Goal: Task Accomplishment & Management: Use online tool/utility

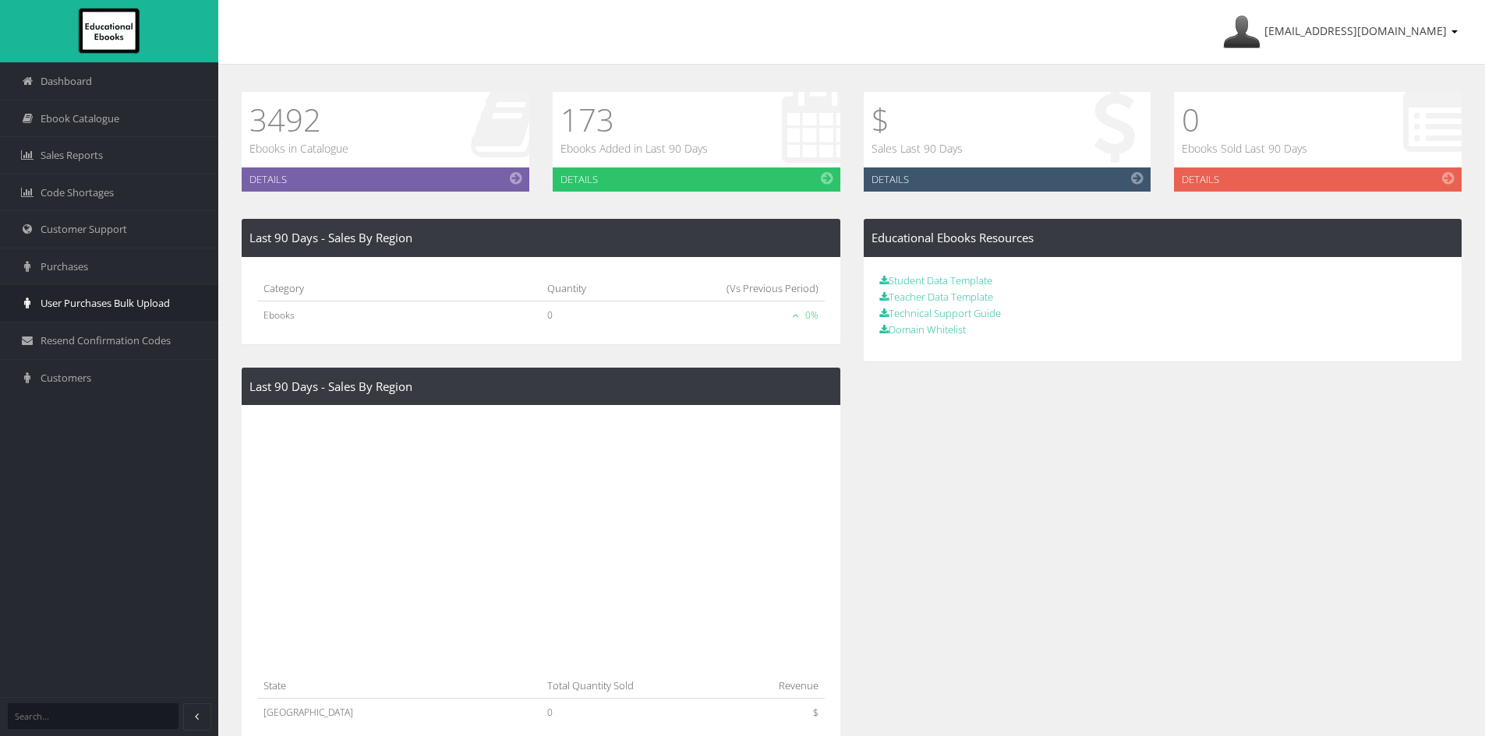
click at [83, 301] on span "User Purchases Bulk Upload" at bounding box center [105, 303] width 129 height 15
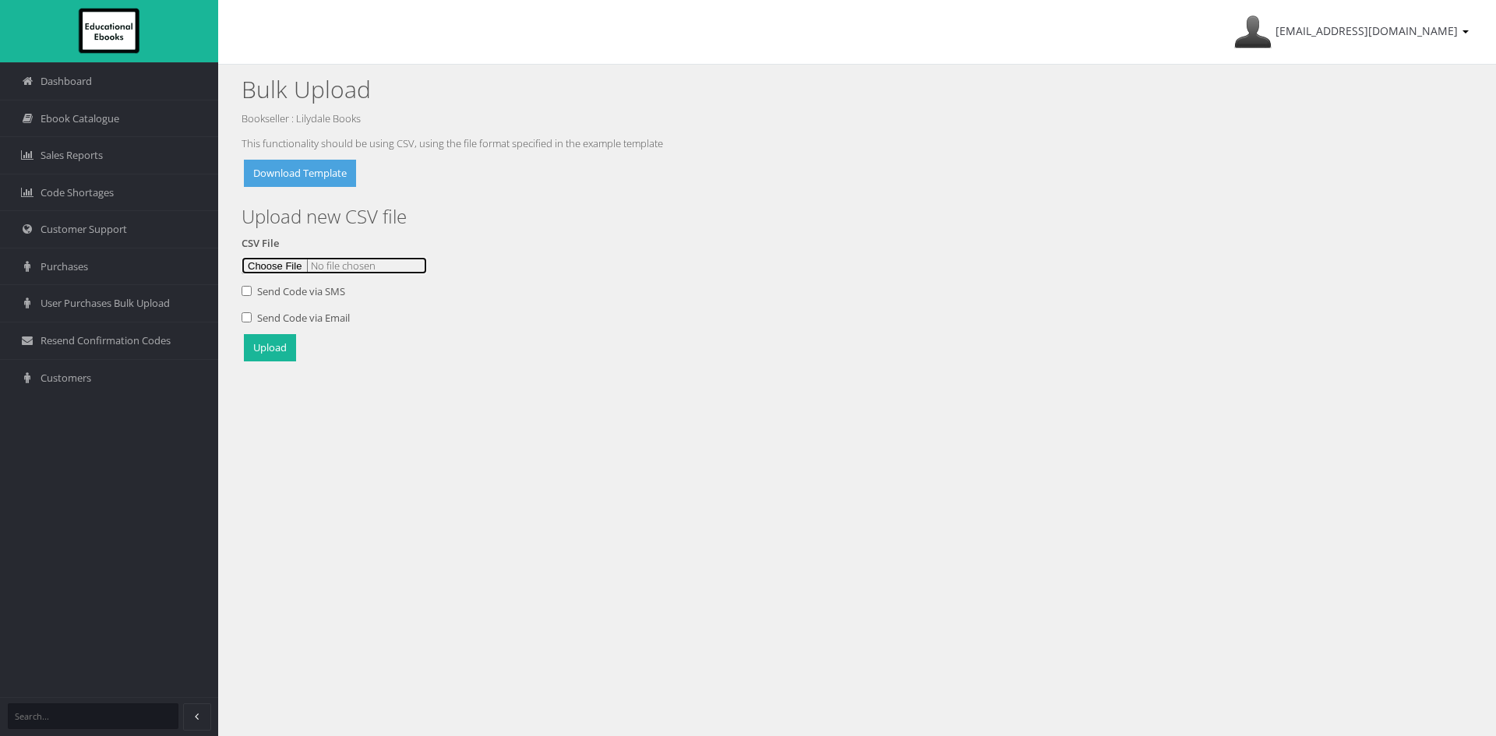
click at [281, 273] on input "file" at bounding box center [334, 265] width 185 height 17
type input "C:\fakepath\Catalogue setup 24Sept.csv"
click at [274, 351] on button "Upload" at bounding box center [270, 347] width 52 height 27
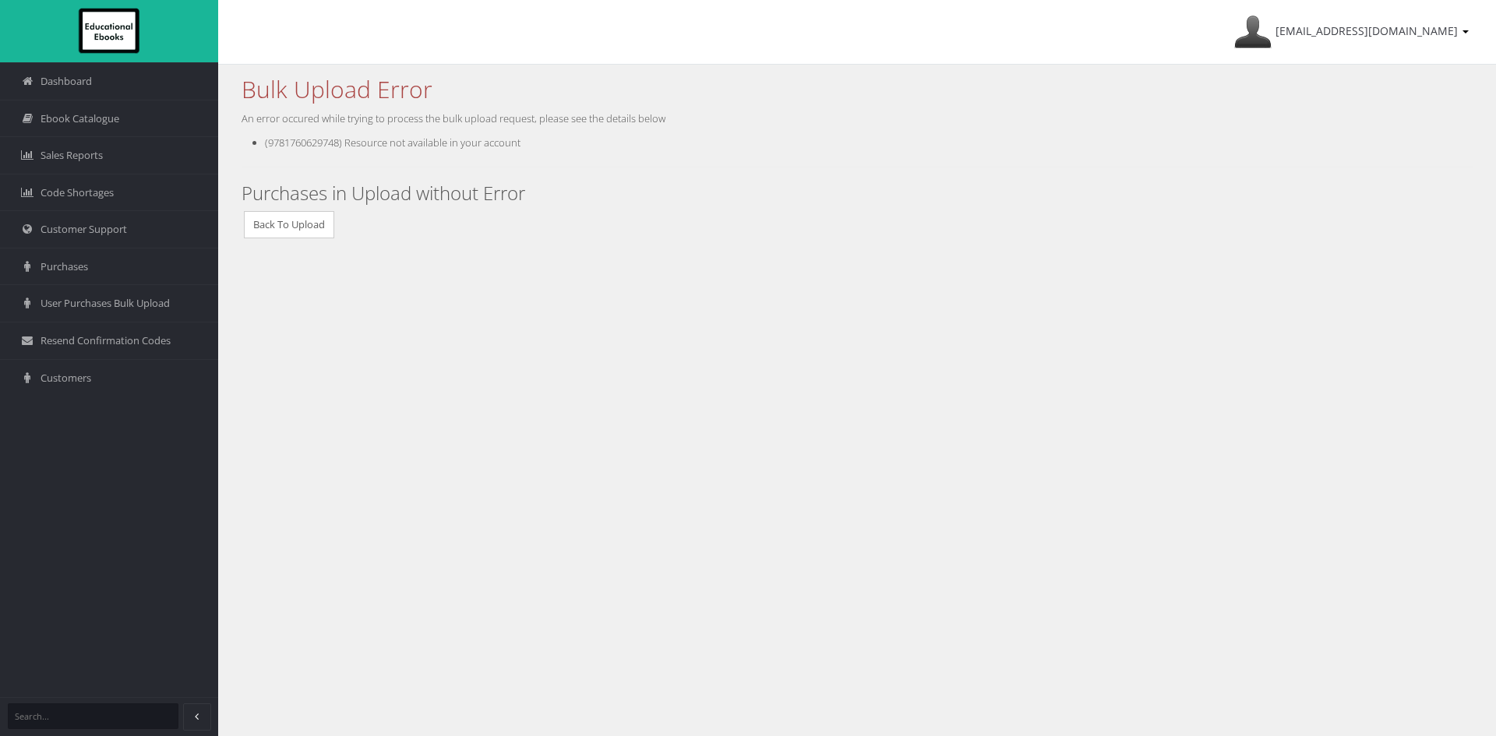
click at [740, 295] on div "ayesha@lilydalebooks.com.au My Account Sign Out Bulk Upload Error An error occu…" at bounding box center [857, 368] width 1278 height 736
click at [431, 178] on div "Bulk Upload Error An error occured while trying to process the bulk upload requ…" at bounding box center [857, 169] width 1278 height 209
click at [260, 228] on link "Back To Upload" at bounding box center [289, 224] width 90 height 27
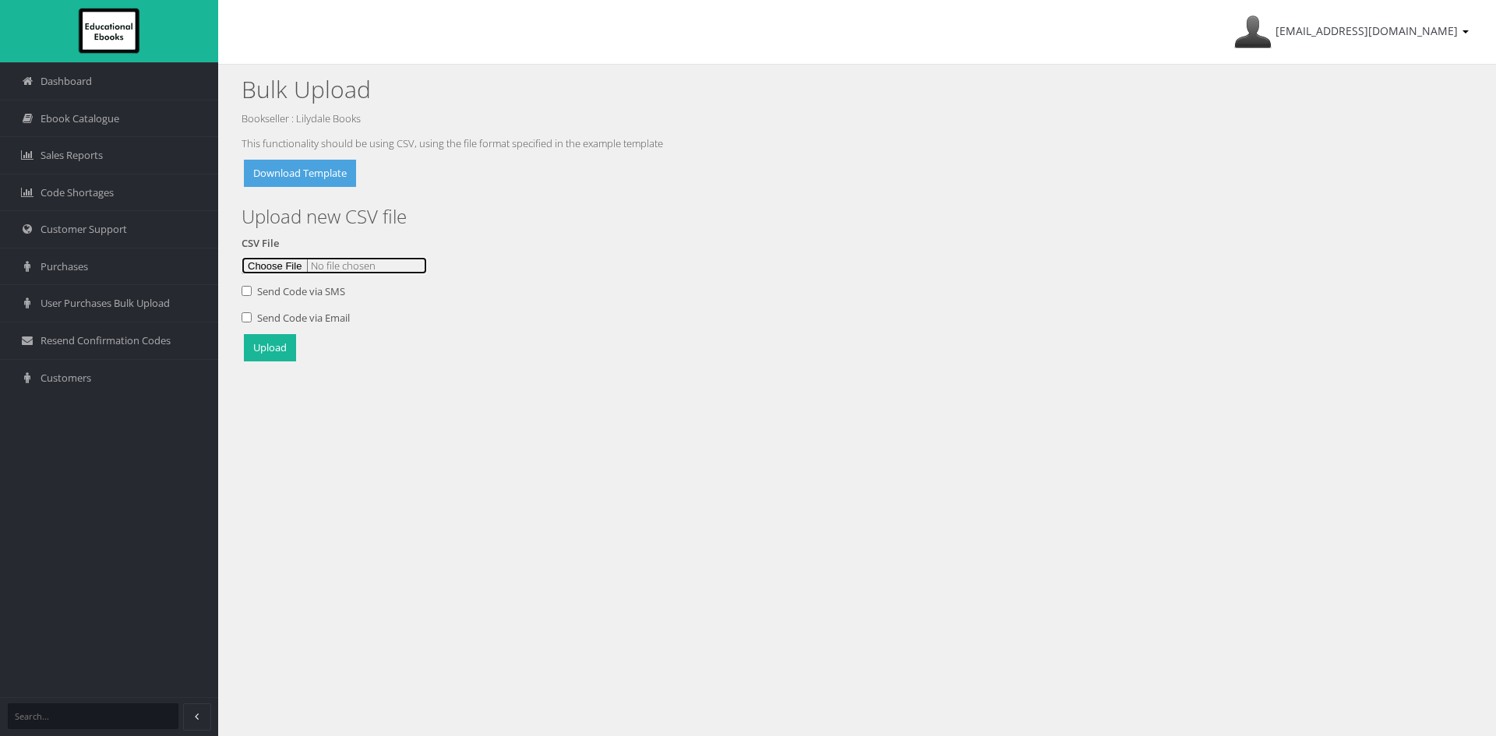
click at [285, 266] on input "file" at bounding box center [334, 265] width 185 height 17
type input "C:\fakepath\Catalogue setup [DATE]csv"
click at [271, 351] on button "Upload" at bounding box center [270, 347] width 52 height 27
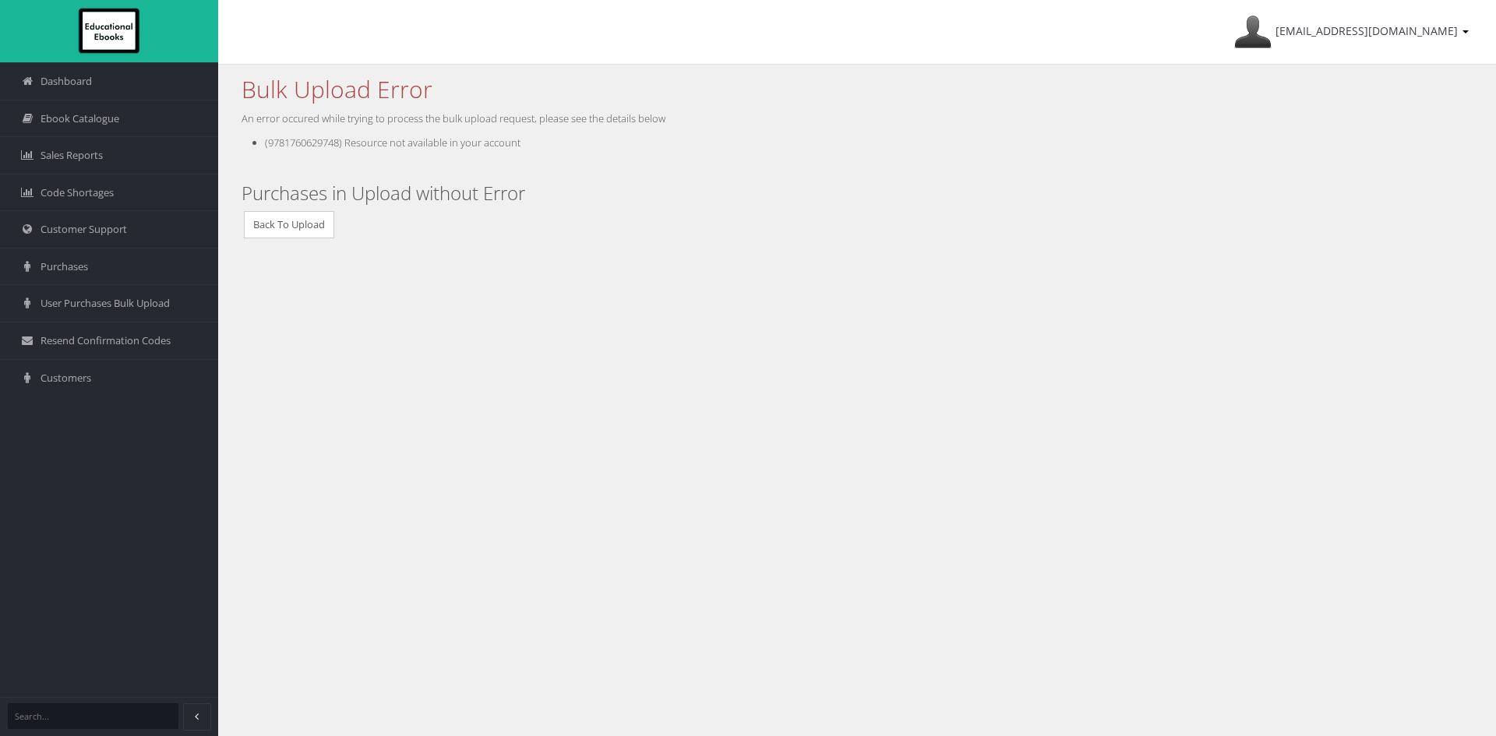
click at [856, 411] on div "[EMAIL_ADDRESS][DOMAIN_NAME] My Account Sign Out Bulk Upload Error An error occ…" at bounding box center [857, 368] width 1278 height 736
click at [90, 296] on span "User Purchases Bulk Upload" at bounding box center [105, 303] width 129 height 15
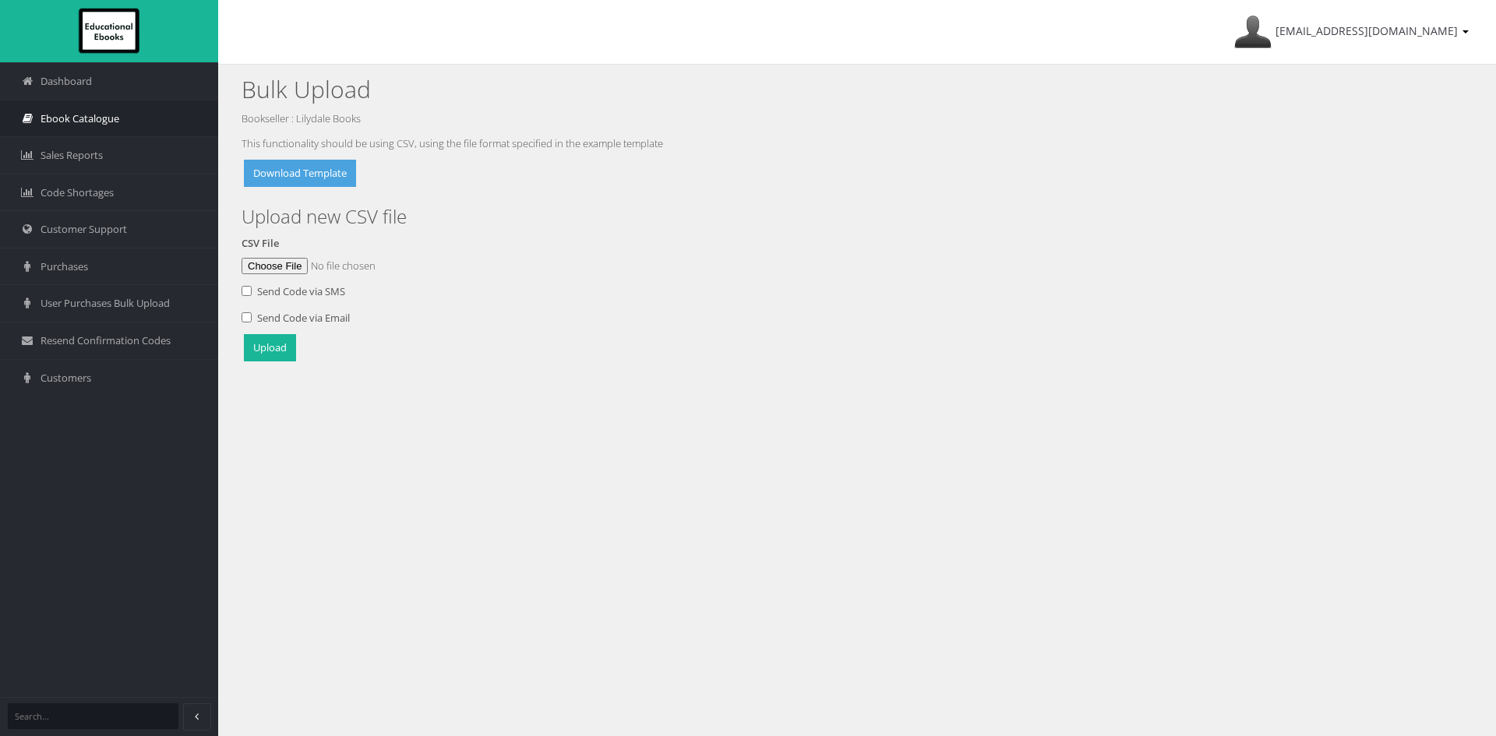
click at [56, 122] on span "Ebook Catalogue" at bounding box center [80, 118] width 79 height 15
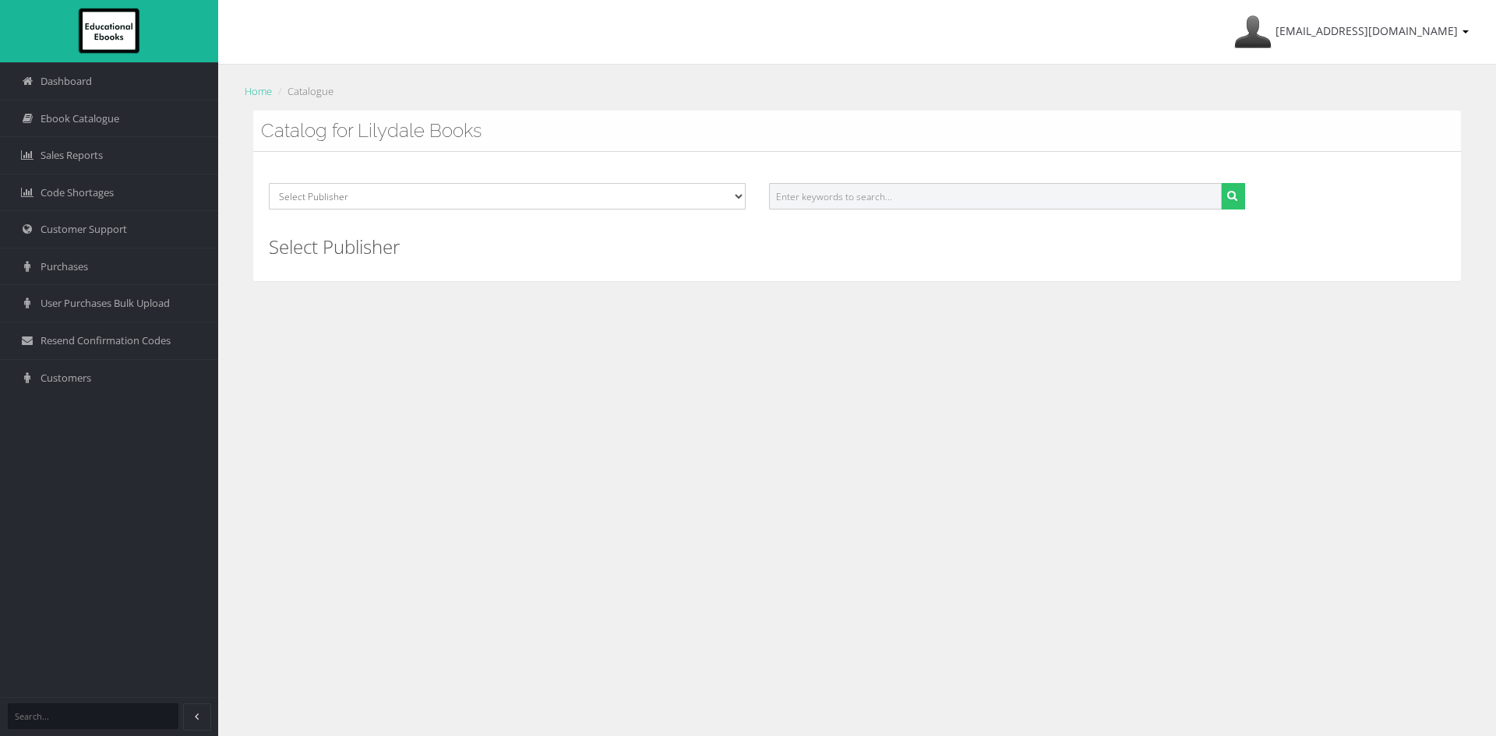
click at [874, 192] on input "text" at bounding box center [996, 196] width 454 height 26
paste input "9781760629748"
type input "9781760629748"
click at [1231, 197] on icon "submit" at bounding box center [1232, 195] width 10 height 11
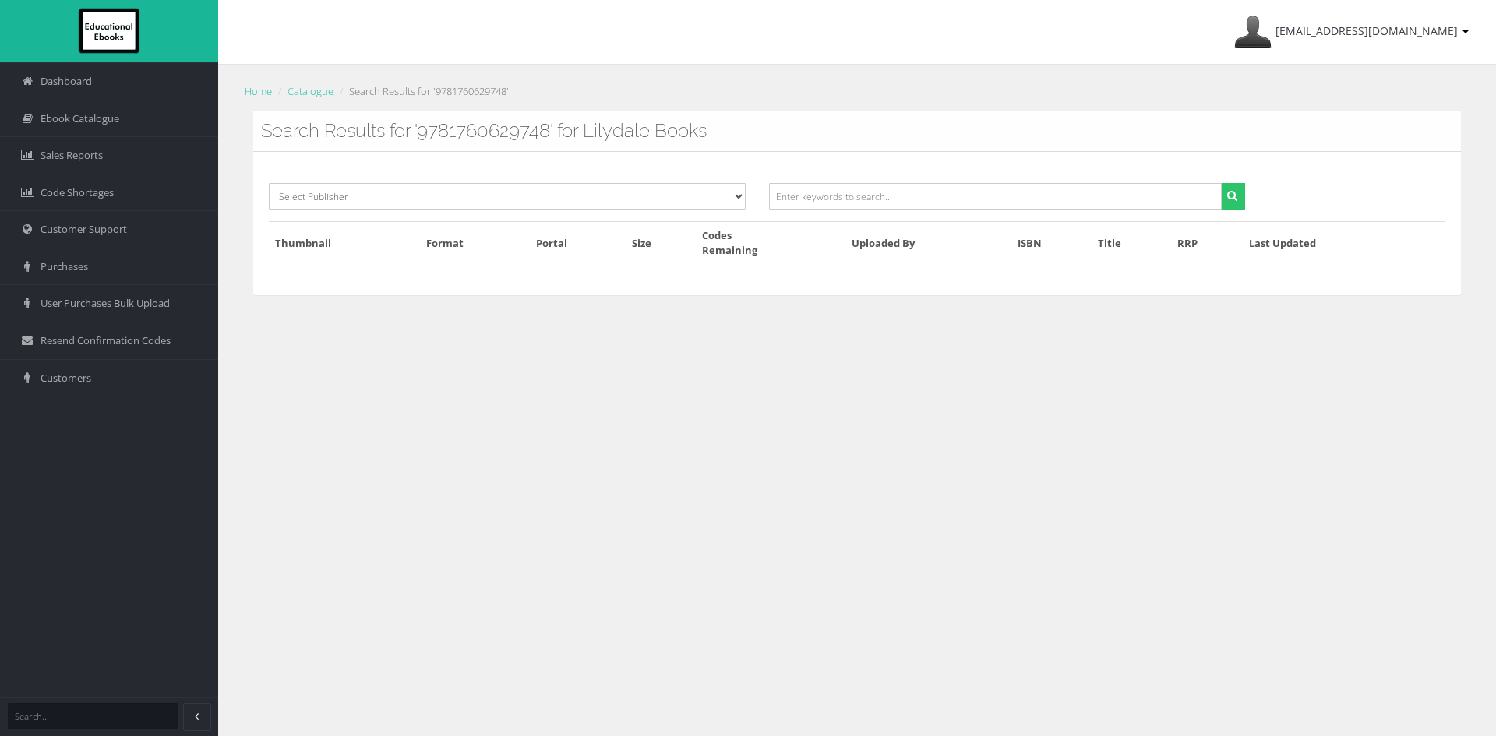
click at [810, 377] on div "[EMAIL_ADDRESS][DOMAIN_NAME] My Account Sign Out Home Catalogue Search Results …" at bounding box center [857, 368] width 1278 height 736
click at [581, 401] on div "ayesha@lilydalebooks.com.au My Account Sign Out Home Catalogue Search Results f…" at bounding box center [857, 368] width 1278 height 736
click at [807, 200] on input "text" at bounding box center [996, 196] width 454 height 26
drag, startPoint x: 553, startPoint y: 132, endPoint x: 422, endPoint y: 125, distance: 130.3
click at [422, 125] on h3 "Search Results for '9781760629748' for Lilydale Books" at bounding box center [857, 131] width 1192 height 20
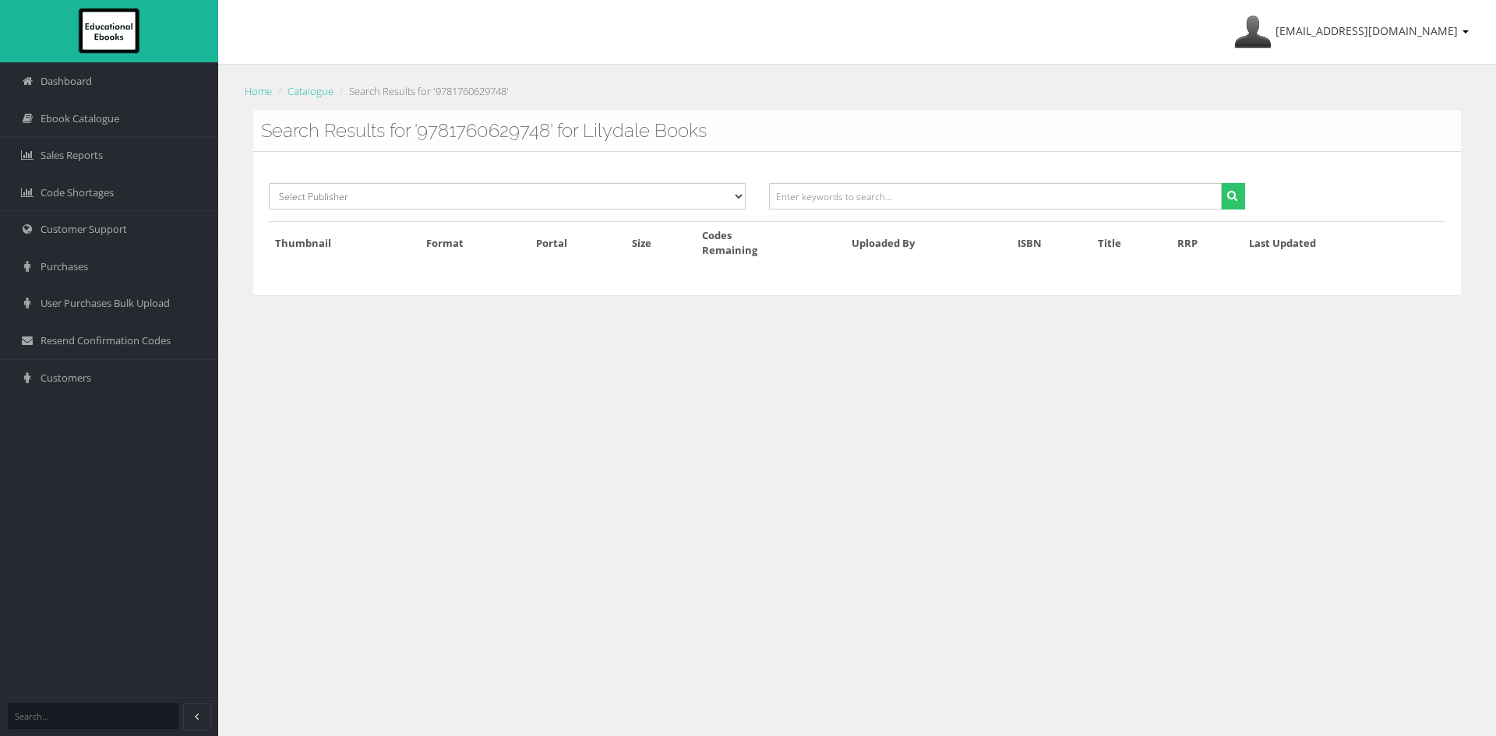
copy h3 "9781760629748"
click at [943, 199] on input "text" at bounding box center [996, 196] width 454 height 26
paste input "9781760629748"
type input "9781760629748"
click at [1221, 183] on button "submit" at bounding box center [1233, 196] width 24 height 26
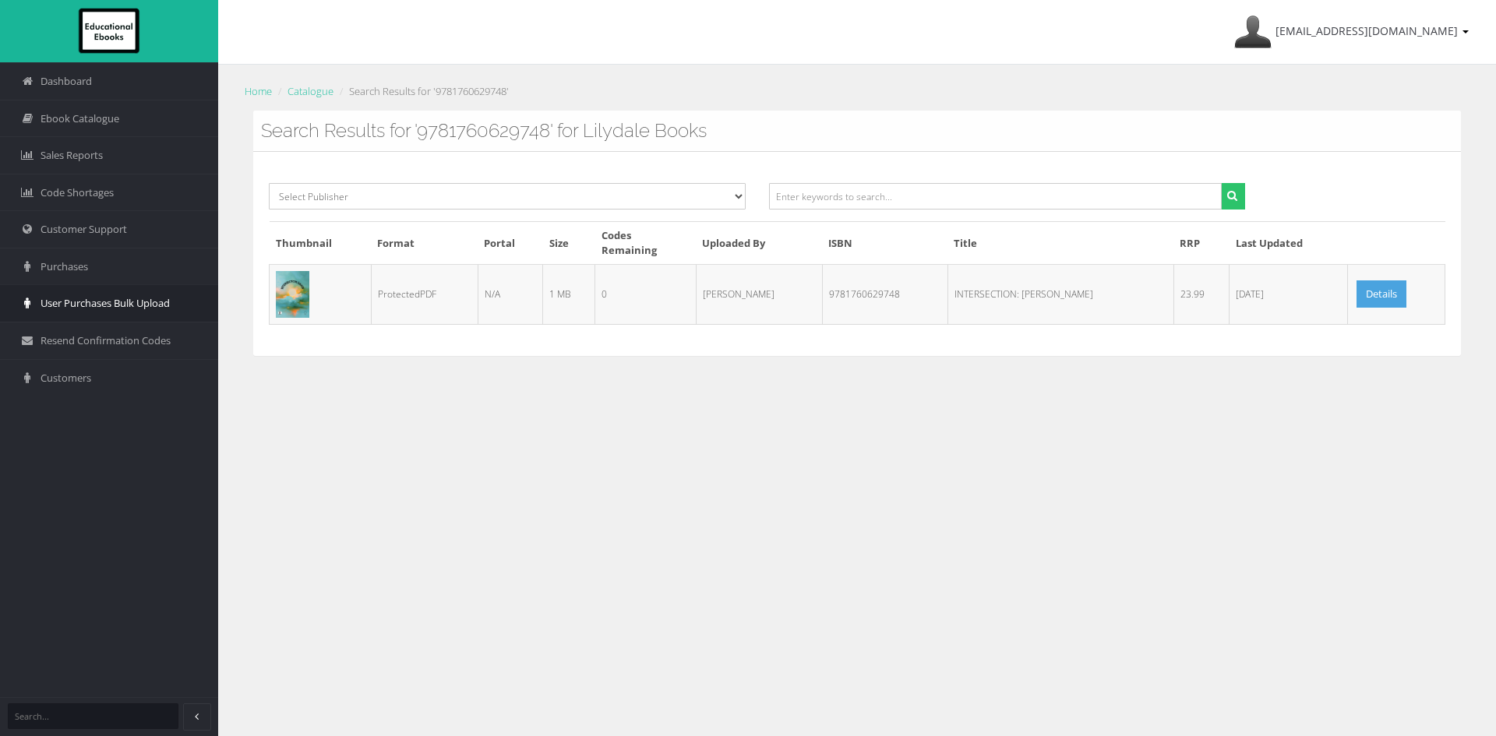
click at [115, 299] on span "User Purchases Bulk Upload" at bounding box center [105, 303] width 129 height 15
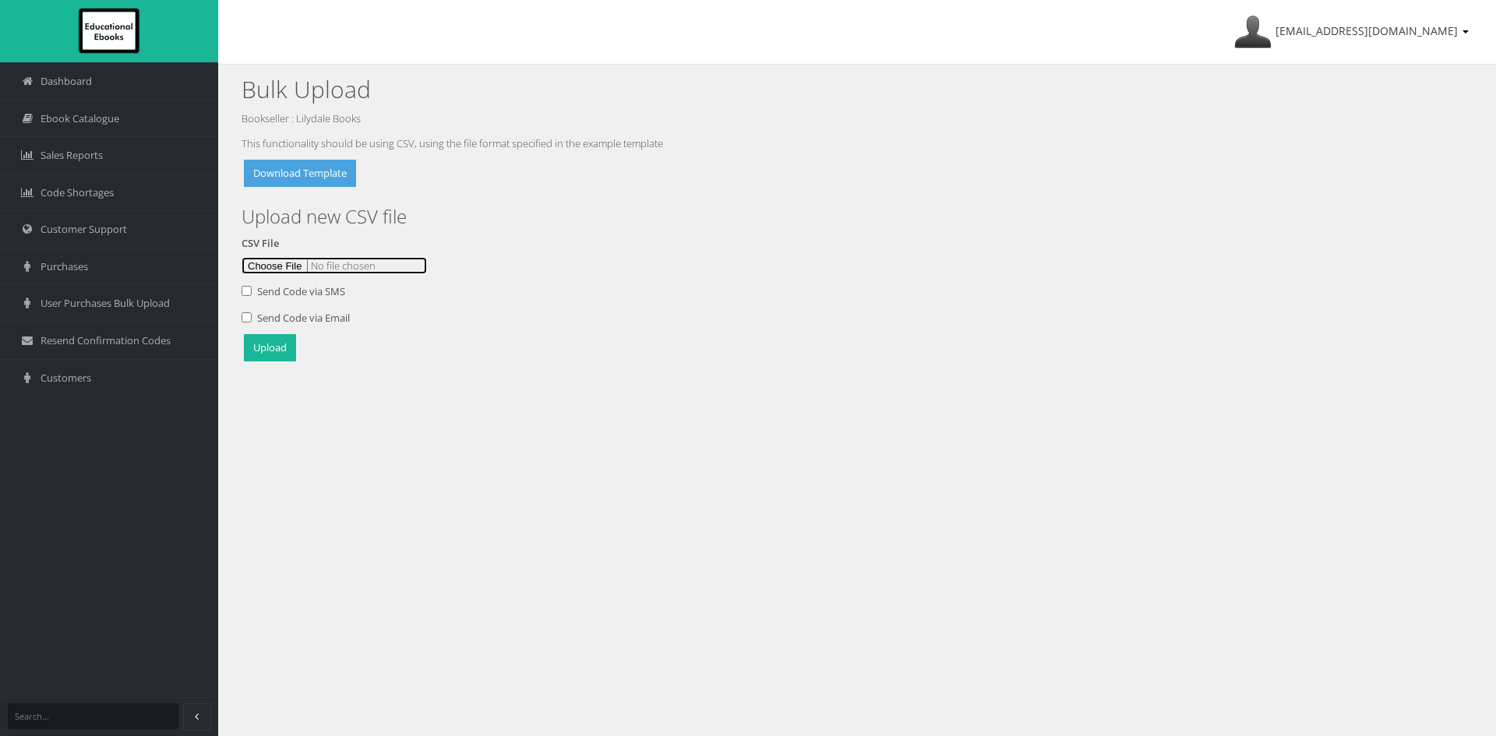
click at [272, 263] on input "file" at bounding box center [334, 265] width 185 height 17
type input "C:\fakepath\Catalogue setup [DATE]csv"
click at [286, 346] on button "Upload" at bounding box center [270, 347] width 52 height 27
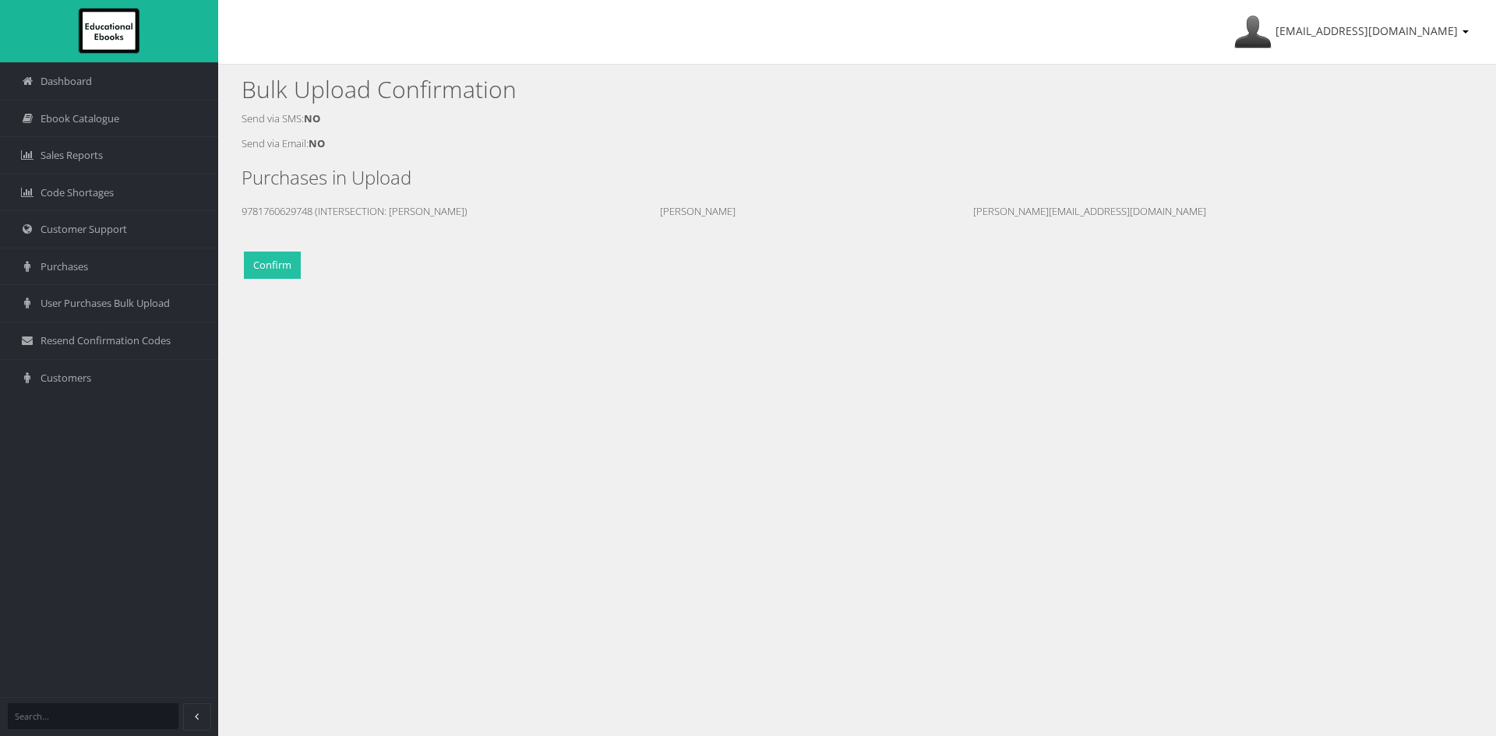
click at [251, 256] on button "Confirm" at bounding box center [272, 265] width 57 height 27
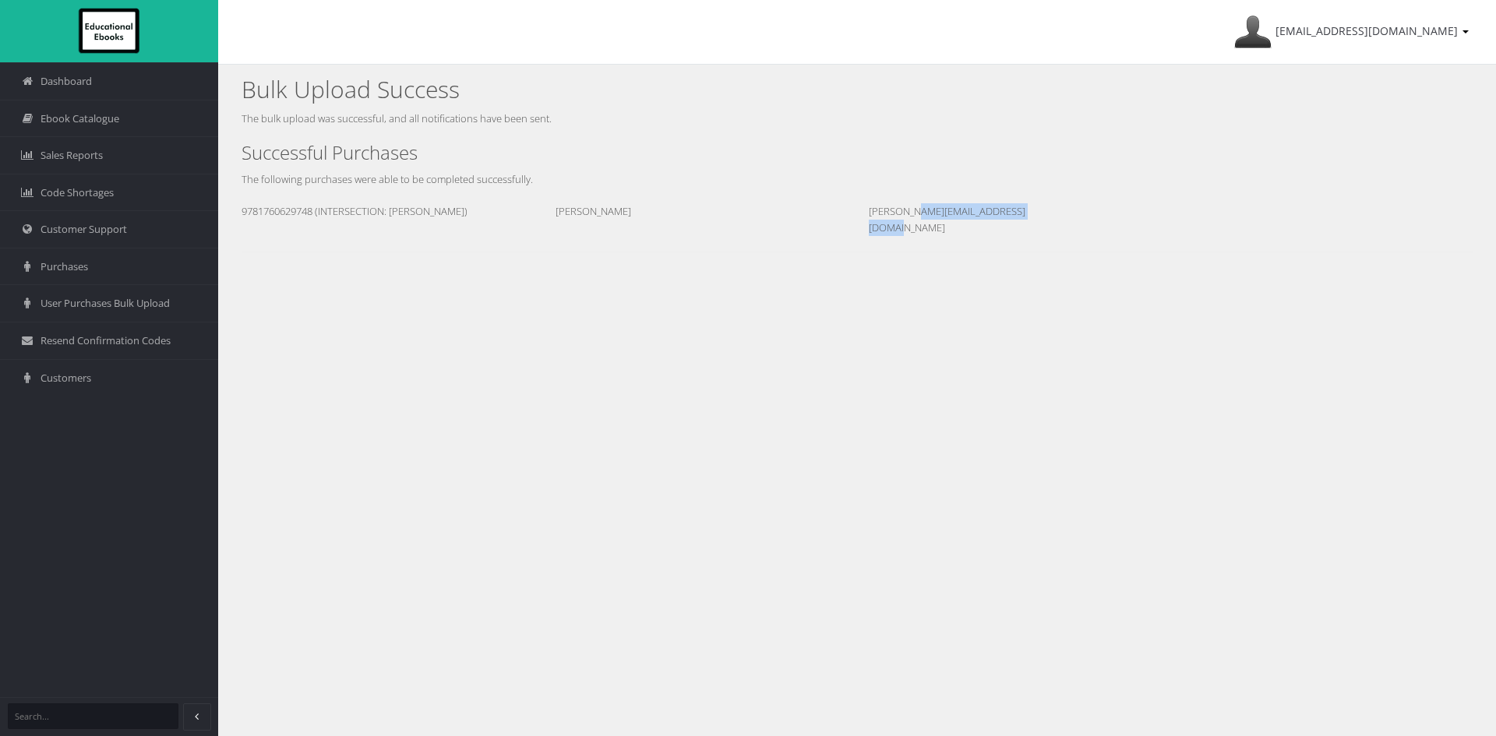
drag, startPoint x: 1040, startPoint y: 214, endPoint x: 861, endPoint y: 210, distance: 178.5
click at [861, 210] on div "john.feros@det.nsw.edu.au" at bounding box center [961, 219] width 209 height 33
copy div "john.feros@det.nsw.edu.au"
click at [70, 256] on link "Purchases" at bounding box center [109, 266] width 218 height 37
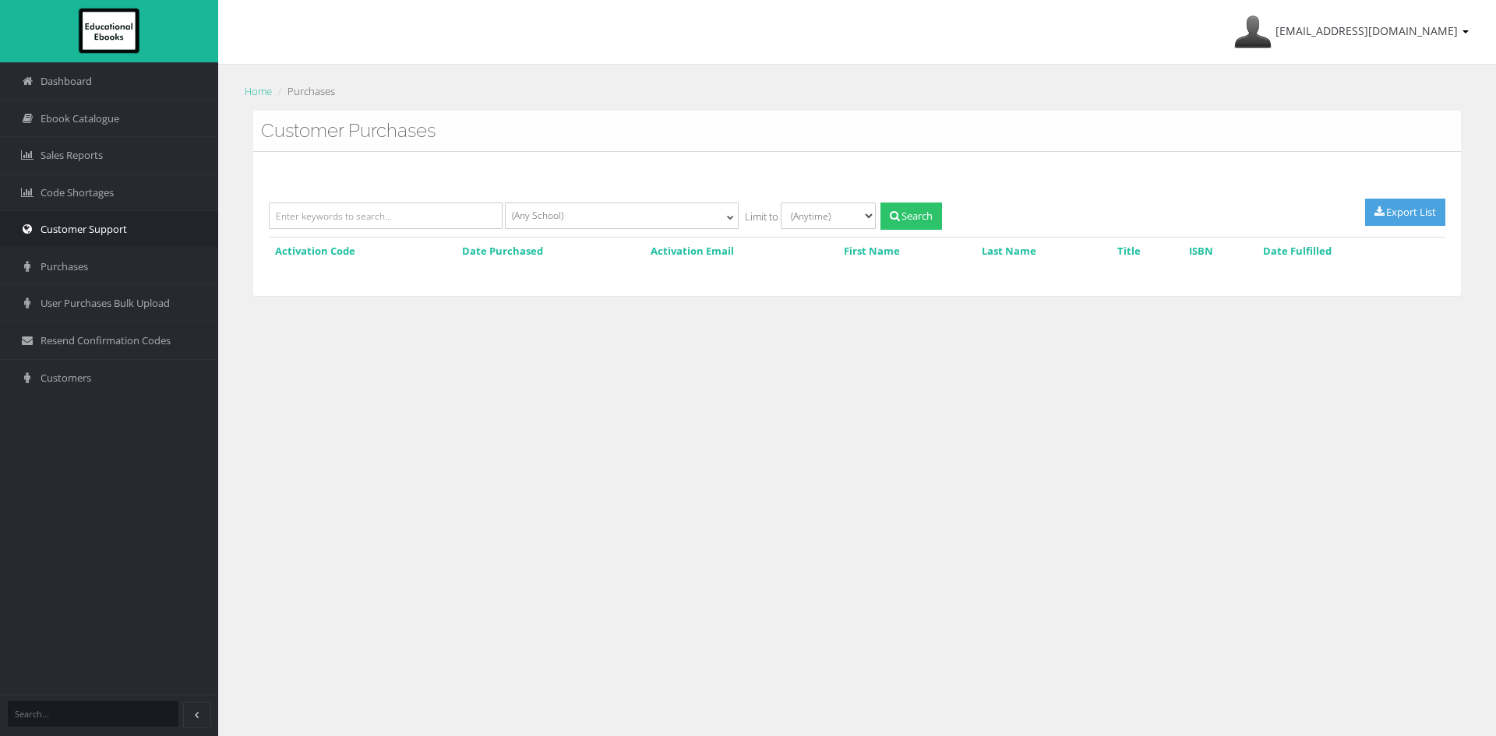
click at [90, 232] on span "Customer Support" at bounding box center [84, 229] width 87 height 15
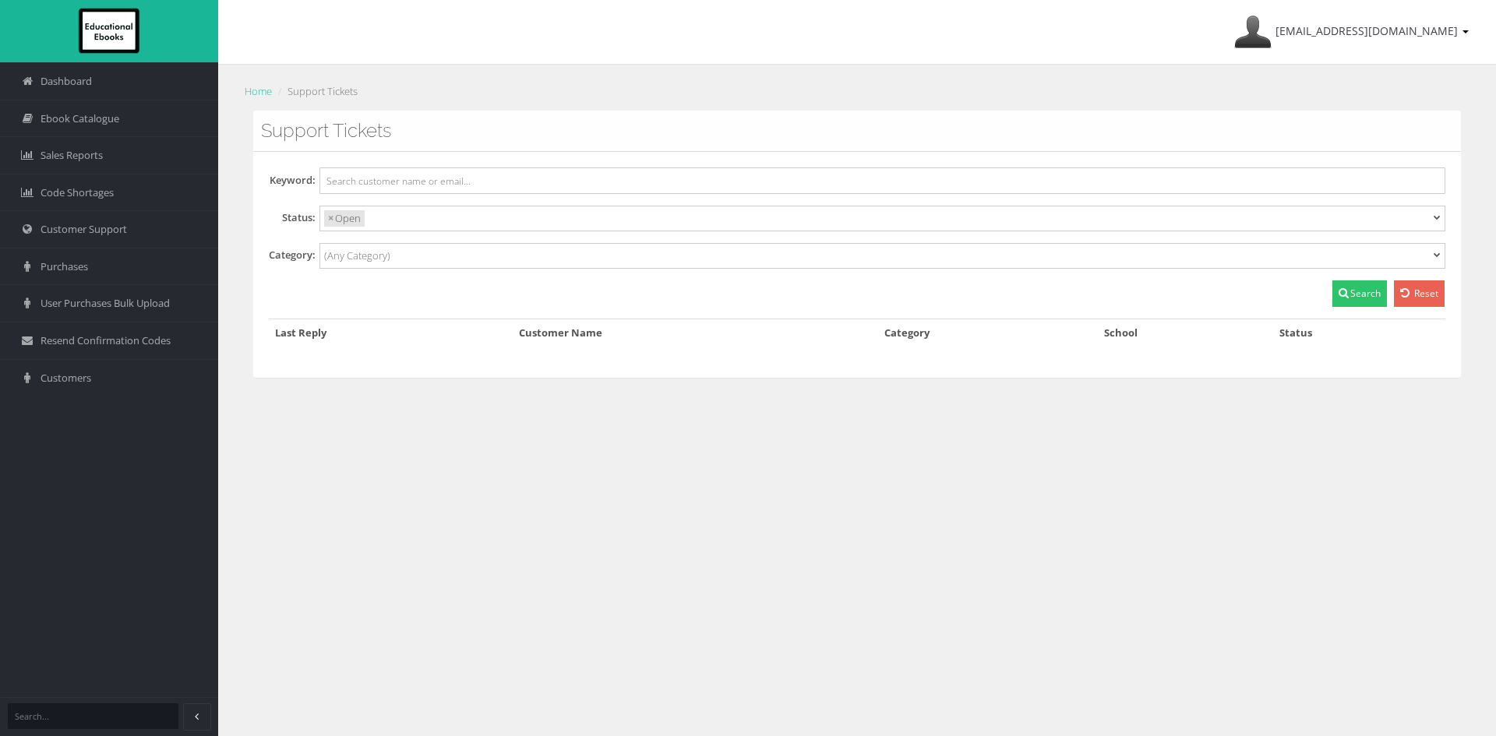
select select
click at [65, 276] on link "Purchases" at bounding box center [109, 266] width 218 height 37
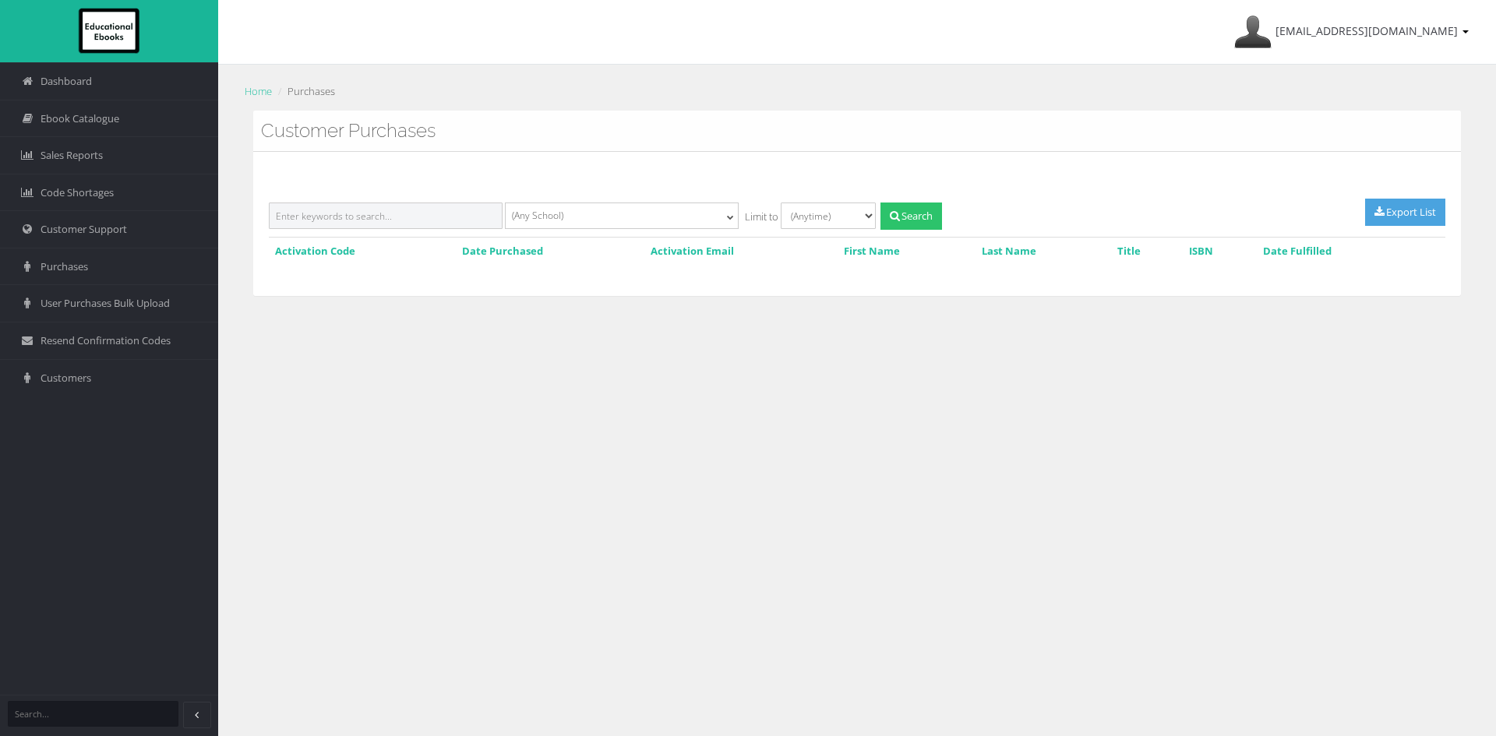
click at [404, 203] on input "text" at bounding box center [386, 216] width 234 height 26
paste input "[PERSON_NAME][EMAIL_ADDRESS][DOMAIN_NAME]"
type input "[PERSON_NAME][EMAIL_ADDRESS][DOMAIN_NAME]"
click at [909, 216] on button "Search" at bounding box center [912, 216] width 62 height 27
click at [88, 391] on link "Customers" at bounding box center [109, 377] width 218 height 37
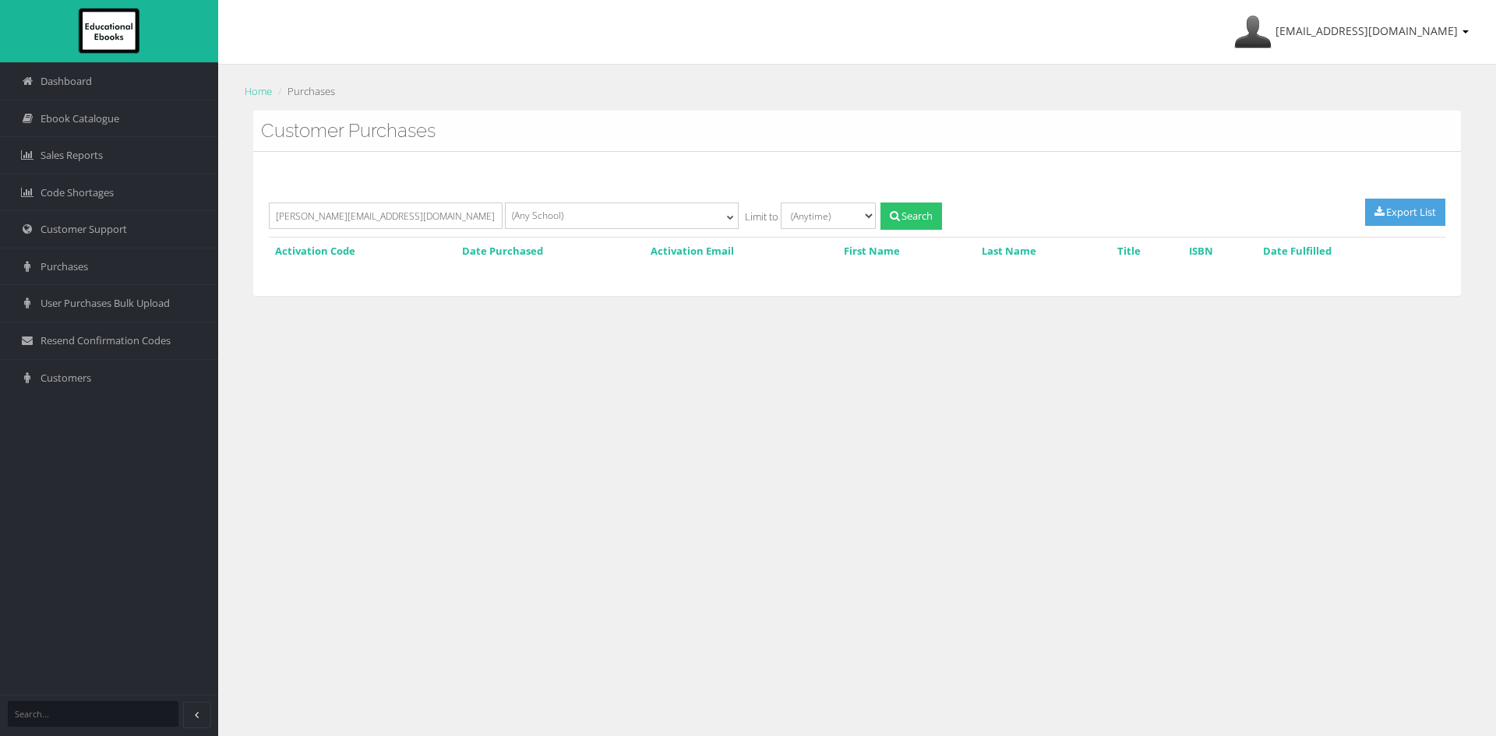
click at [894, 341] on div "[EMAIL_ADDRESS][DOMAIN_NAME] My Account Sign Out Home Purchases Customer Purcha…" at bounding box center [857, 368] width 1278 height 736
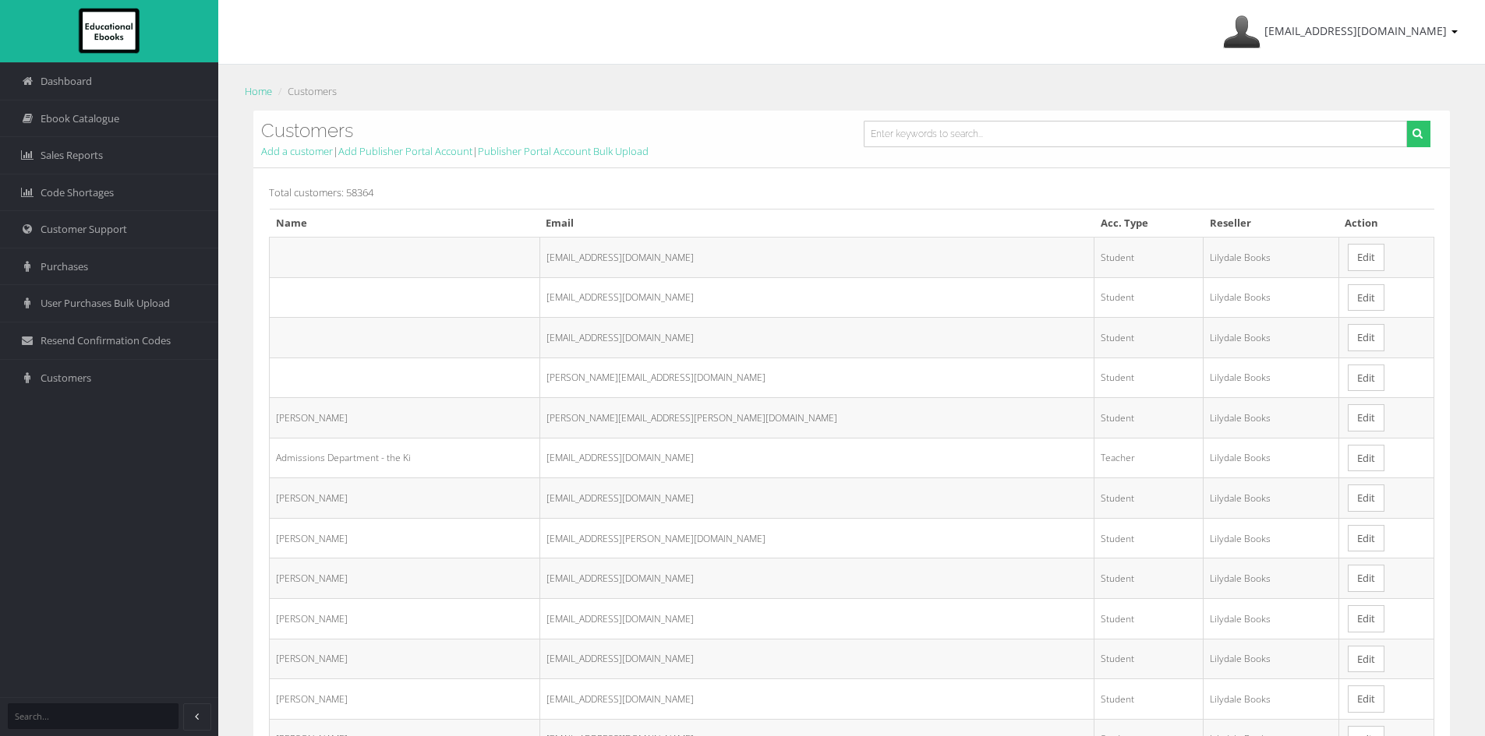
click at [835, 178] on div "Total customers: 58364 Name Email Acc. Type Reseller Action crobins26@mlmc.vic.…" at bounding box center [851, 720] width 1196 height 1105
click at [1067, 136] on input "text" at bounding box center [1135, 134] width 544 height 26
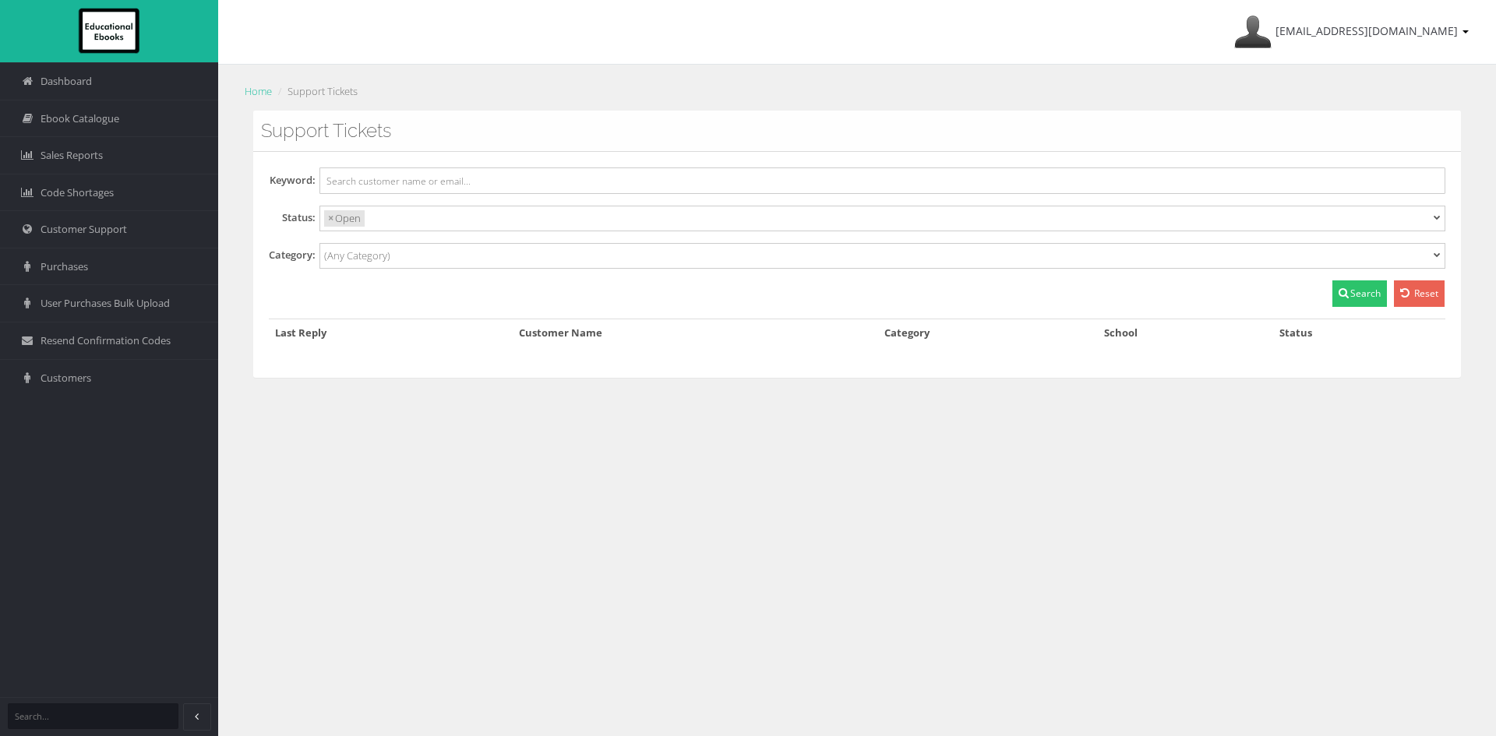
select select
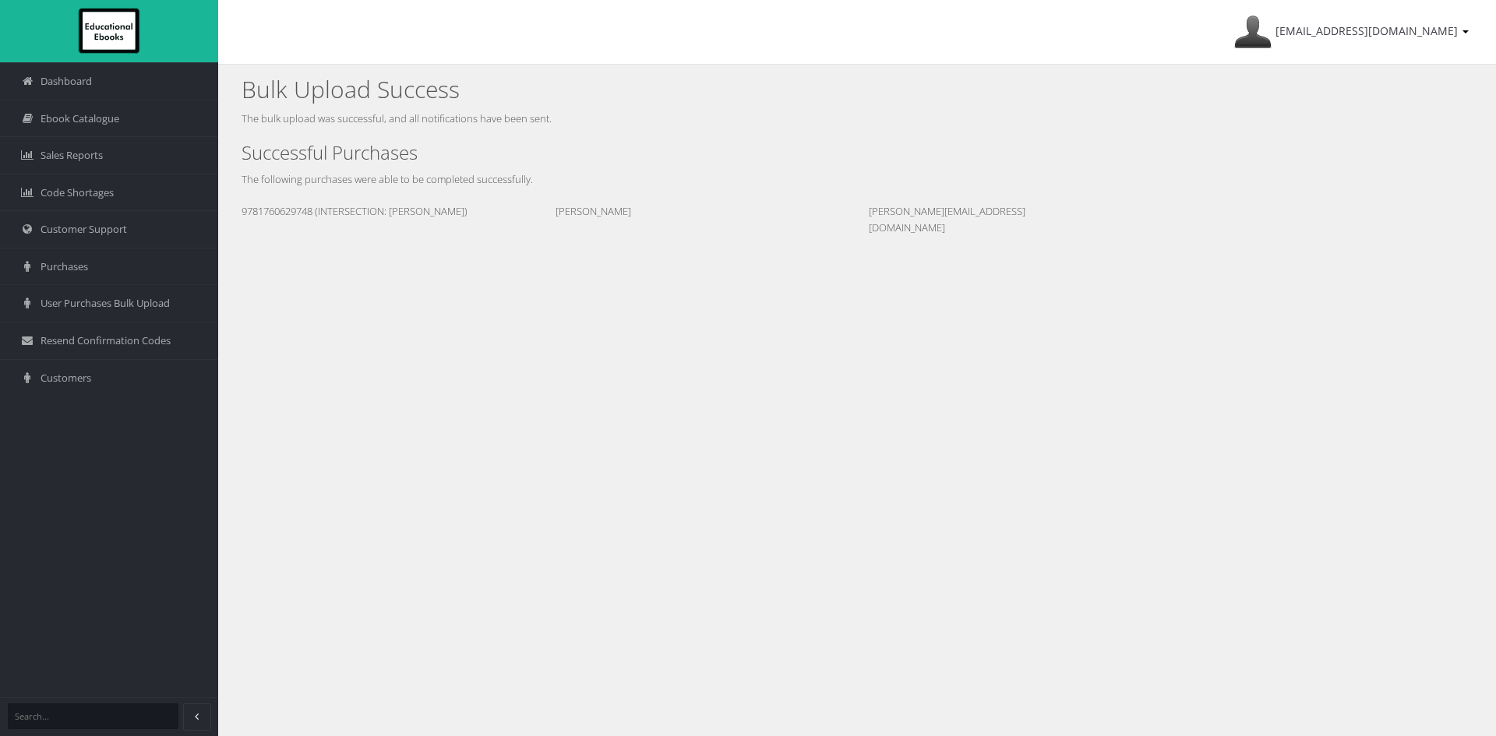
click at [922, 210] on div "[PERSON_NAME][EMAIL_ADDRESS][DOMAIN_NAME]" at bounding box center [961, 219] width 209 height 33
copy div "[PERSON_NAME][EMAIL_ADDRESS][DOMAIN_NAME]"
click at [85, 387] on link "Customers" at bounding box center [109, 377] width 218 height 37
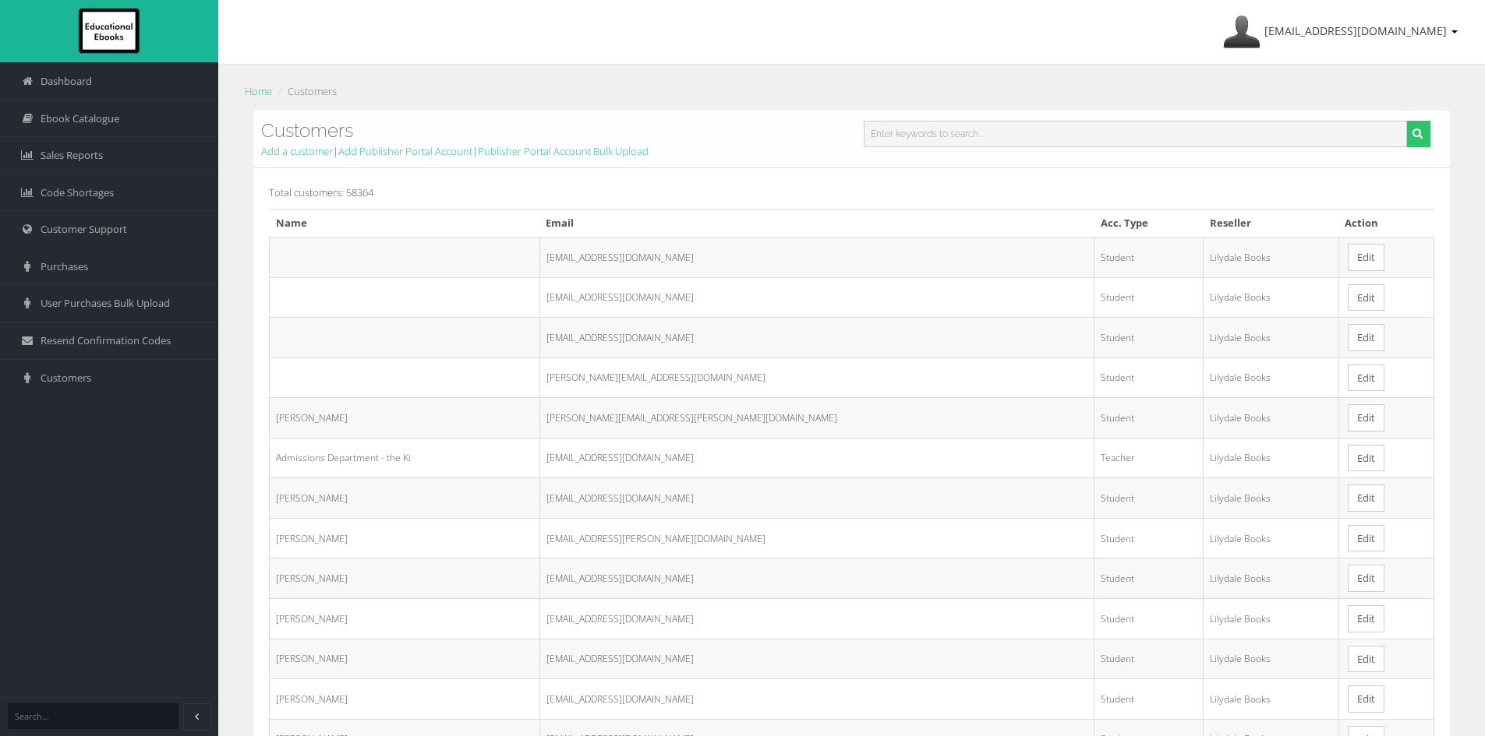
click at [894, 128] on input "text" at bounding box center [1135, 134] width 544 height 26
paste input "[PERSON_NAME][EMAIL_ADDRESS][DOMAIN_NAME]"
type input "[PERSON_NAME][EMAIL_ADDRESS][DOMAIN_NAME]"
click at [1406, 121] on button "submit" at bounding box center [1418, 134] width 24 height 26
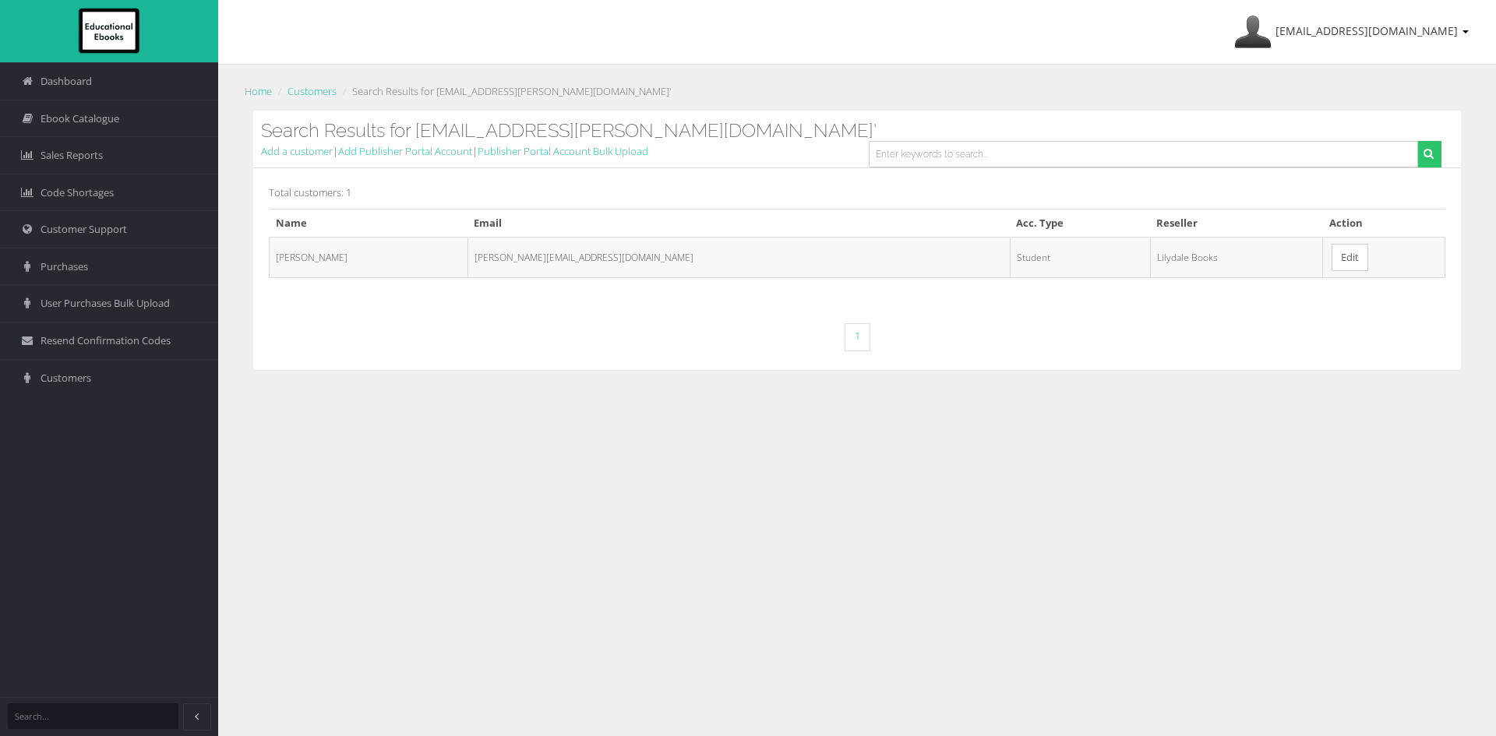
click at [1332, 259] on link "Edit" at bounding box center [1350, 257] width 37 height 27
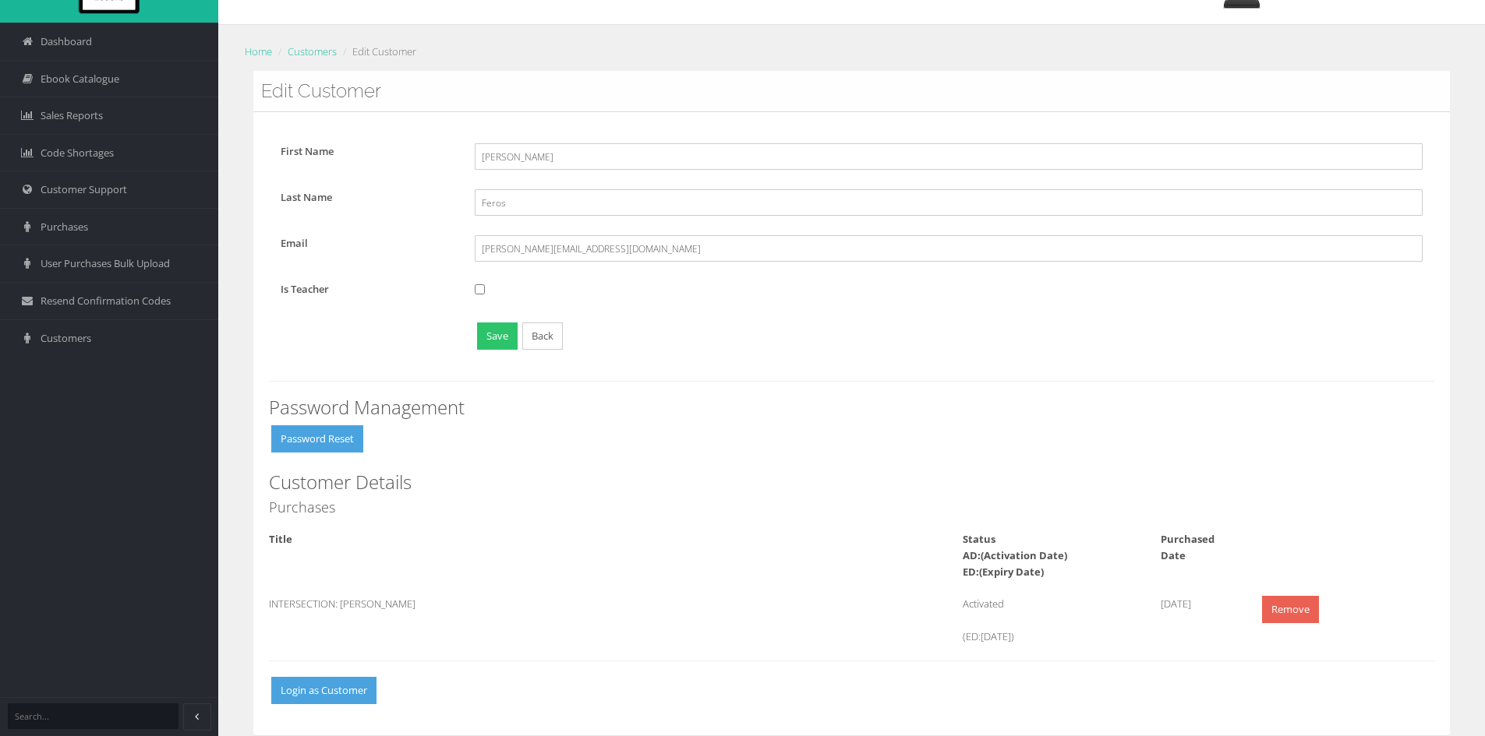
scroll to position [62, 0]
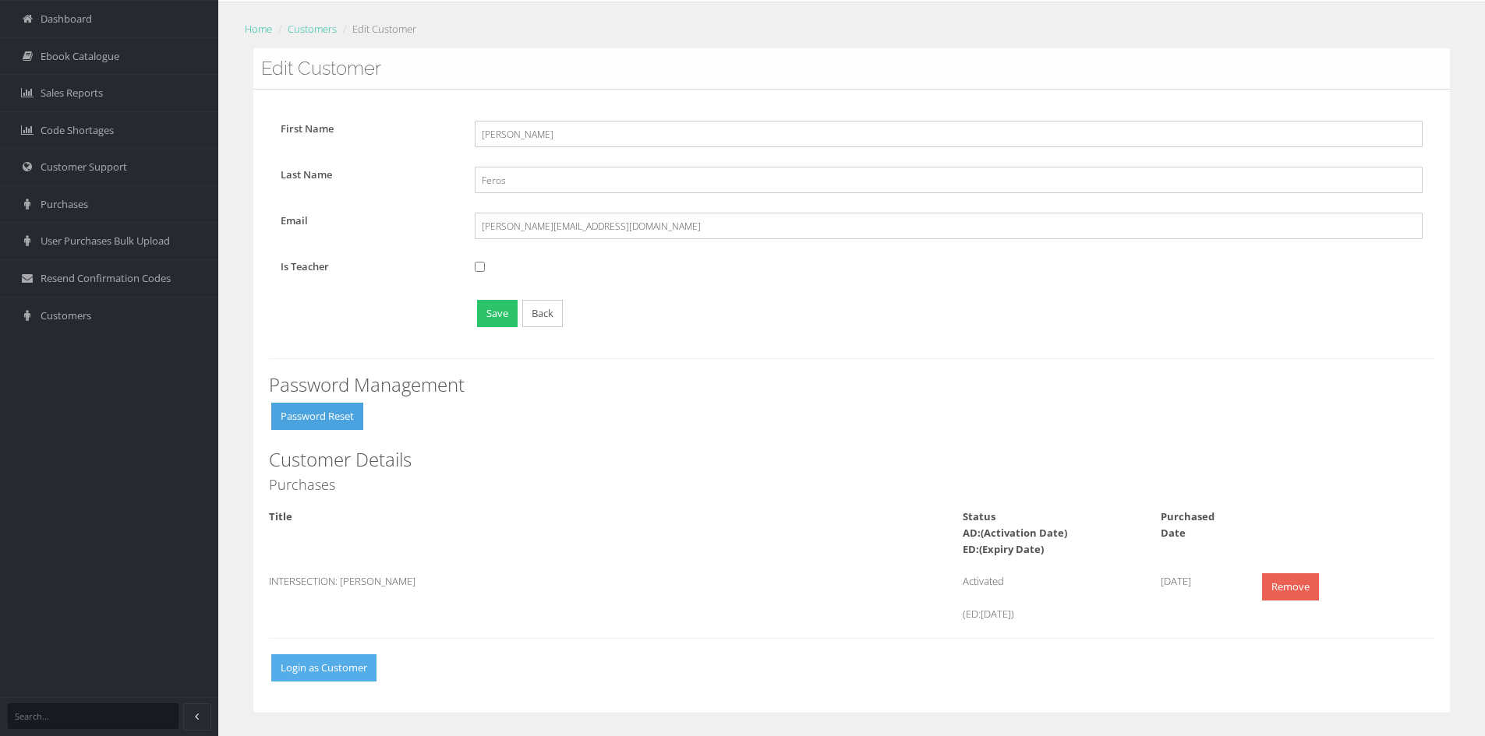
click at [341, 678] on button "Login as Customer" at bounding box center [323, 668] width 105 height 27
